Goal: Task Accomplishment & Management: Manage account settings

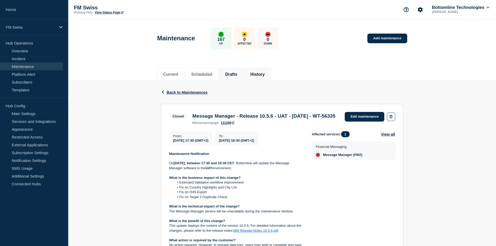
click at [239, 77] on li "Drafts" at bounding box center [231, 74] width 24 height 13
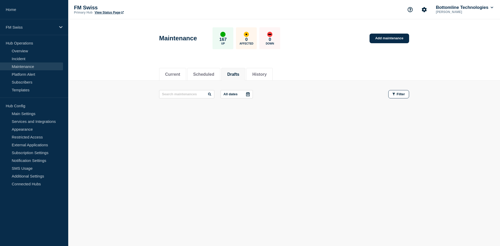
click at [239, 77] on li "Drafts" at bounding box center [233, 74] width 24 height 13
click at [266, 75] on button "History" at bounding box center [259, 74] width 14 height 5
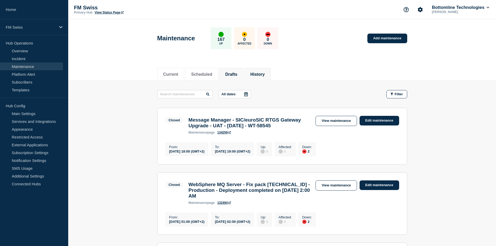
click at [243, 77] on li "Drafts" at bounding box center [231, 74] width 24 height 13
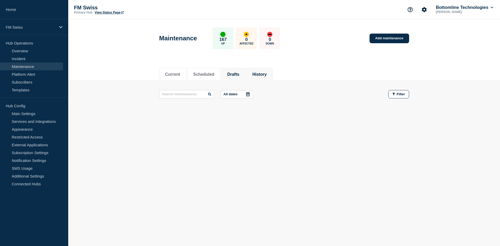
click at [266, 76] on button "History" at bounding box center [259, 74] width 14 height 5
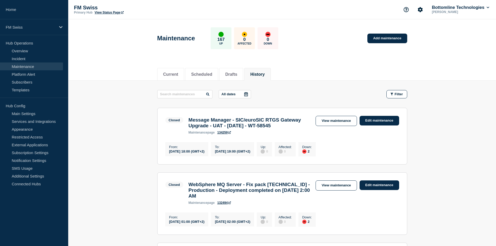
click at [264, 76] on button "History" at bounding box center [257, 74] width 14 height 5
